Goal: Task Accomplishment & Management: Complete application form

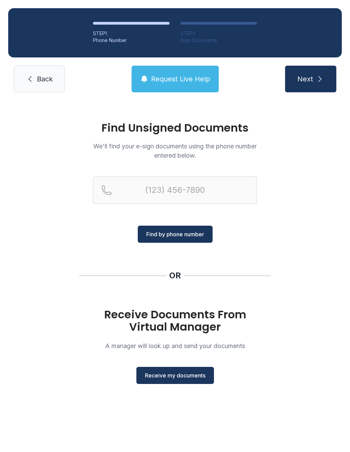
click at [174, 379] on span "Receive my documents" at bounding box center [175, 376] width 61 height 8
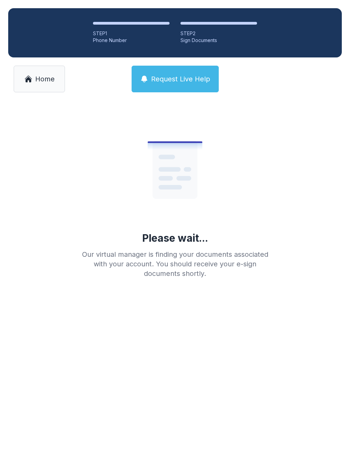
click at [37, 78] on span "Home" at bounding box center [45, 79] width 20 height 10
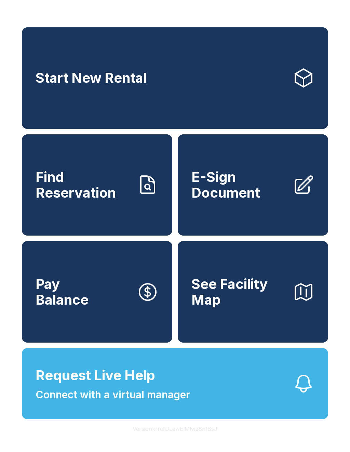
click at [278, 201] on span "E-Sign Document" at bounding box center [240, 184] width 96 height 31
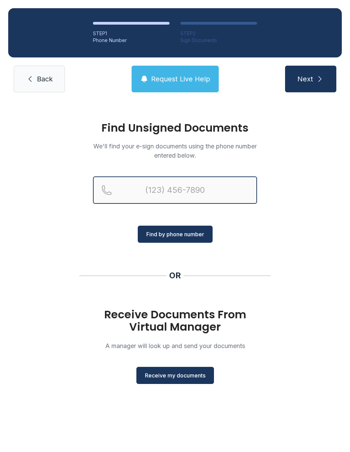
click at [171, 187] on input "Reservation phone number" at bounding box center [175, 190] width 164 height 27
type input "[PHONE_NUMBER]"
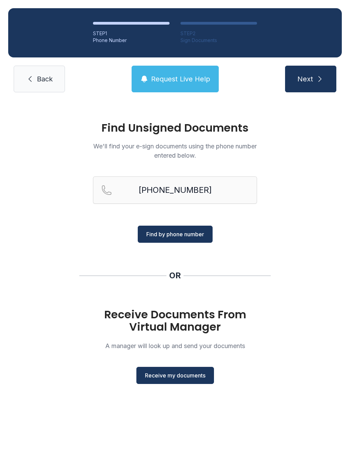
click at [184, 234] on span "Find by phone number" at bounding box center [175, 234] width 58 height 8
click at [178, 233] on span "Find by phone number" at bounding box center [175, 234] width 58 height 8
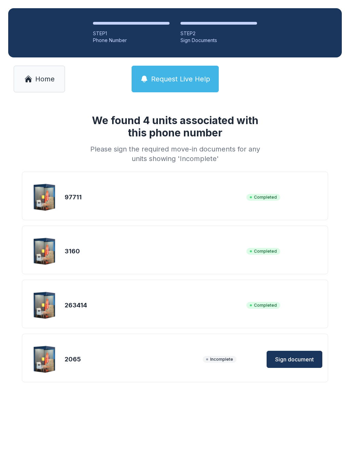
click at [305, 357] on span "Sign document" at bounding box center [294, 360] width 39 height 8
click at [45, 75] on span "Home" at bounding box center [45, 79] width 20 height 10
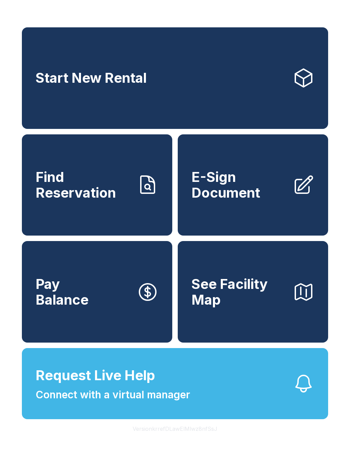
click at [94, 308] on button "Pay Balance" at bounding box center [97, 292] width 151 height 102
click at [256, 198] on span "E-Sign Document" at bounding box center [240, 184] width 96 height 31
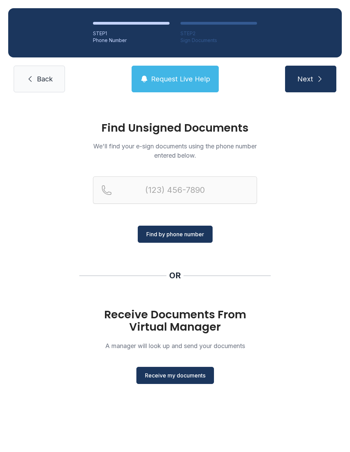
click at [188, 382] on button "Receive my documents" at bounding box center [176, 375] width 78 height 17
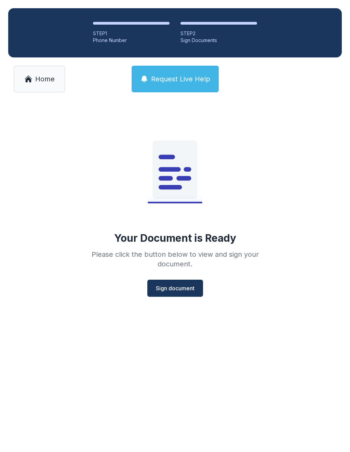
click at [176, 284] on button "Sign document" at bounding box center [175, 288] width 56 height 17
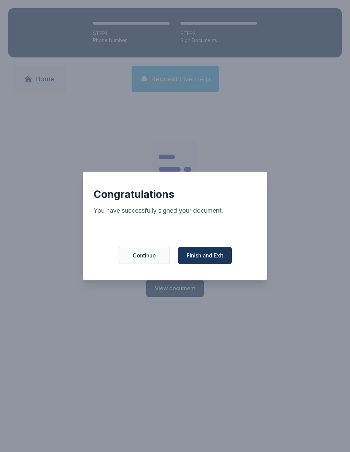
click at [214, 256] on span "Finish and Exit" at bounding box center [205, 256] width 37 height 8
